Goal: Task Accomplishment & Management: Manage account settings

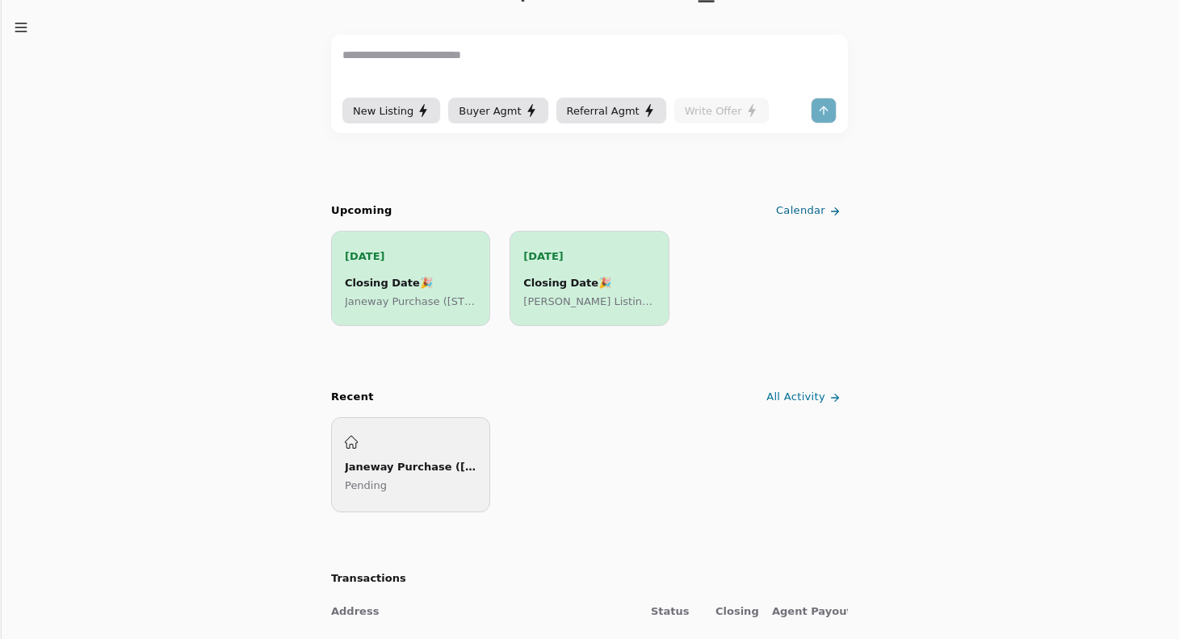
scroll to position [139, 0]
click at [605, 295] on p "[PERSON_NAME] Listing ([GEOGRAPHIC_DATA])" at bounding box center [589, 299] width 132 height 17
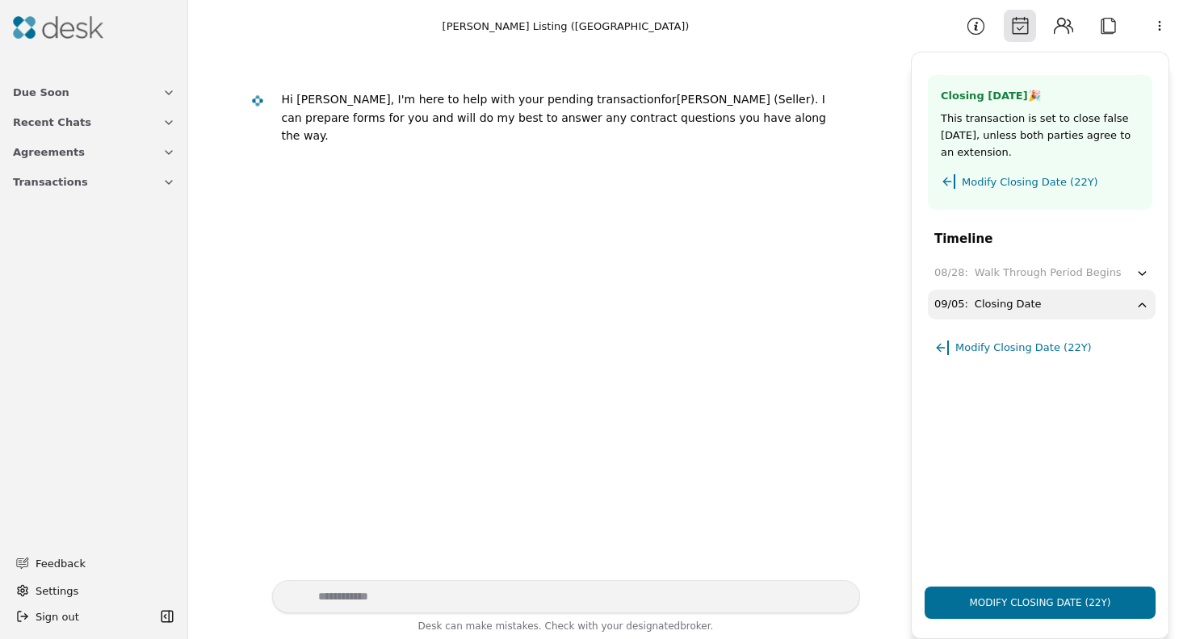
click at [987, 180] on span "Modify Closing Date (22Y)" at bounding box center [1030, 182] width 136 height 17
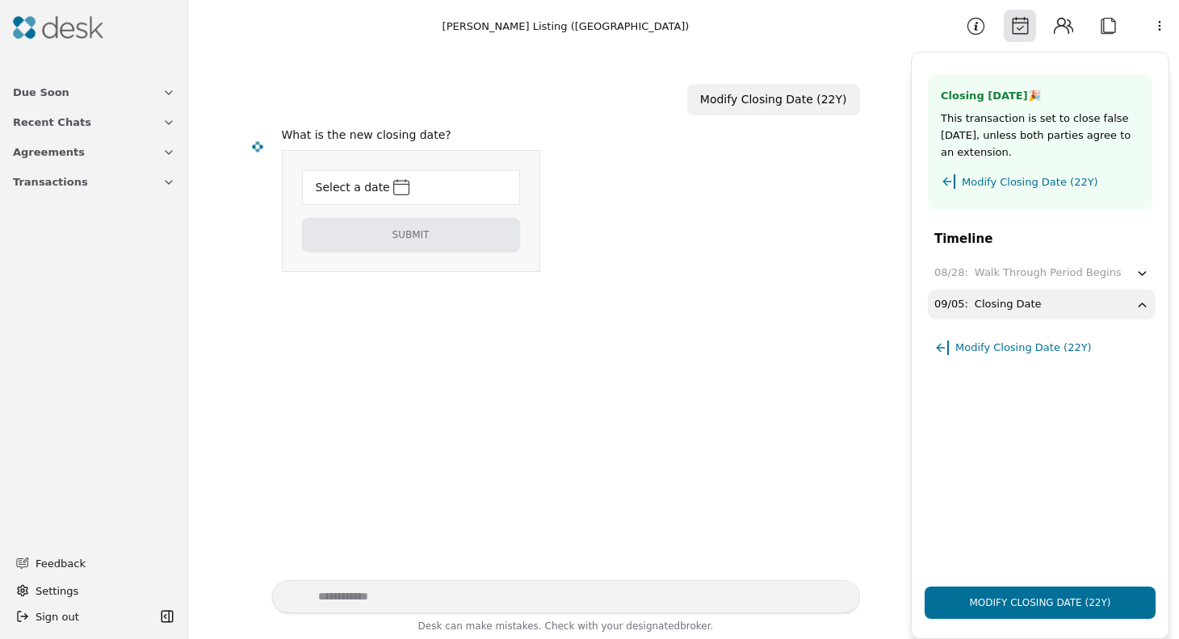
click at [396, 188] on html "Due Soon Recent Chats Agreements Transactions Feedback Settings Sign out Toggle…" at bounding box center [589, 319] width 1179 height 639
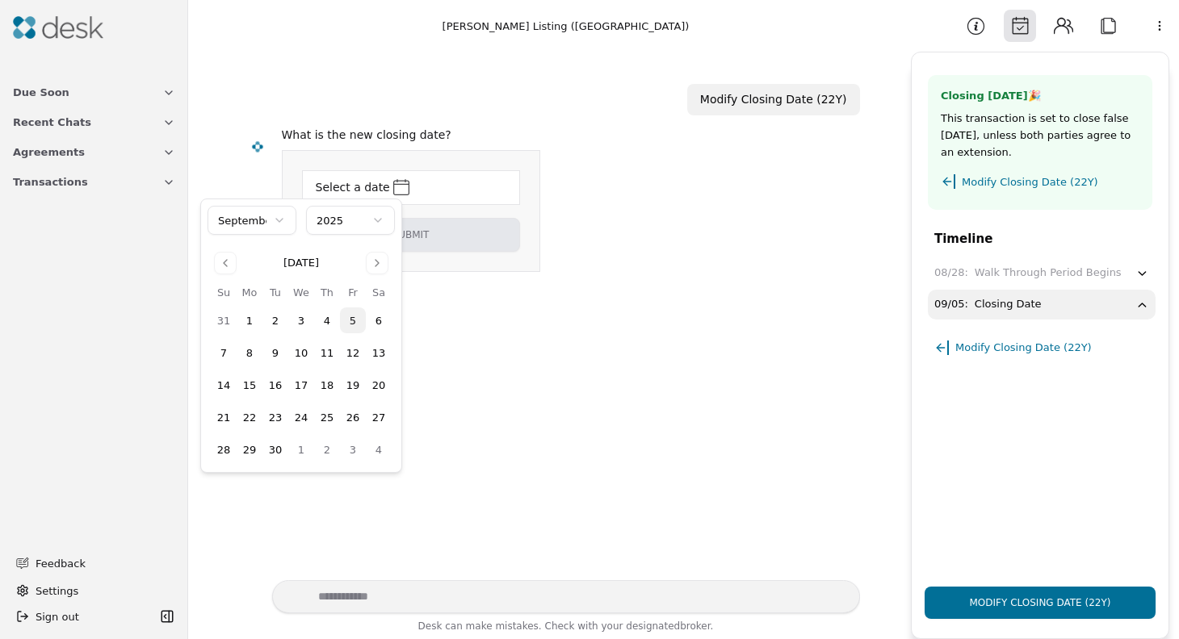
click at [377, 262] on button "Go to next month" at bounding box center [377, 263] width 23 height 23
click at [306, 387] on button "12" at bounding box center [301, 385] width 26 height 26
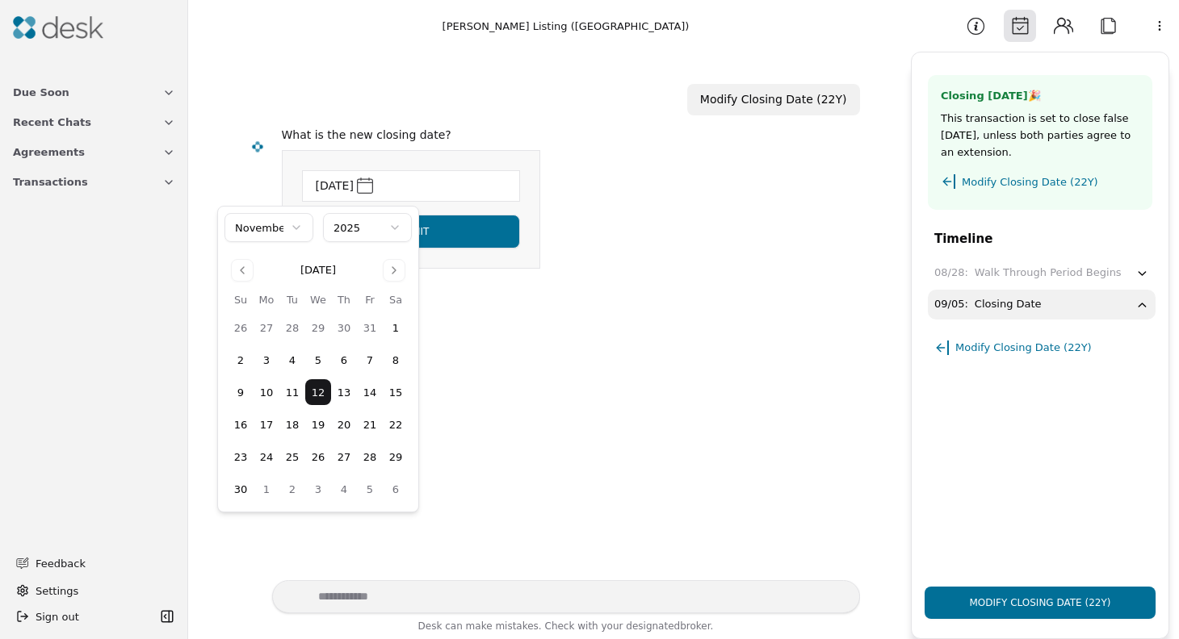
click at [485, 322] on html "Due Soon Recent Chats Agreements Transactions Feedback Settings Sign out Toggle…" at bounding box center [589, 319] width 1179 height 639
